Goal: Navigation & Orientation: Find specific page/section

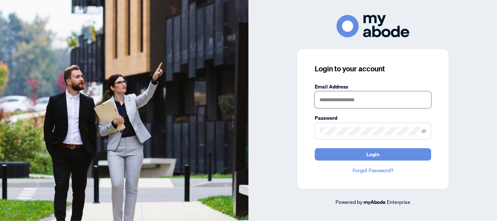
click at [361, 93] on input "text" at bounding box center [373, 99] width 117 height 17
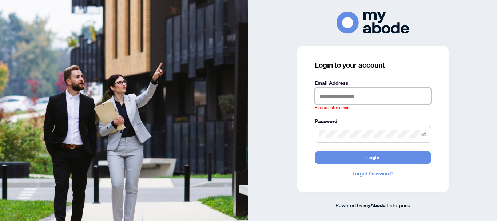
type input "**********"
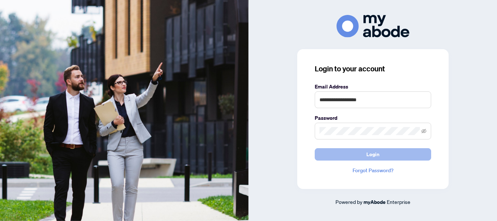
click at [362, 156] on button "Login" at bounding box center [373, 154] width 117 height 12
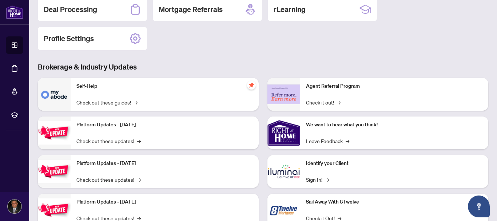
scroll to position [116, 0]
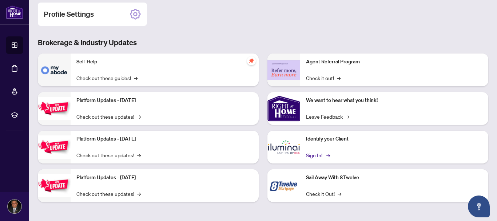
click at [312, 154] on link "Sign In! →" at bounding box center [317, 155] width 23 height 8
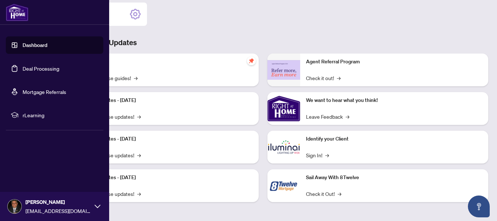
click at [12, 14] on img at bounding box center [17, 12] width 23 height 17
